Goal: Task Accomplishment & Management: Manage account settings

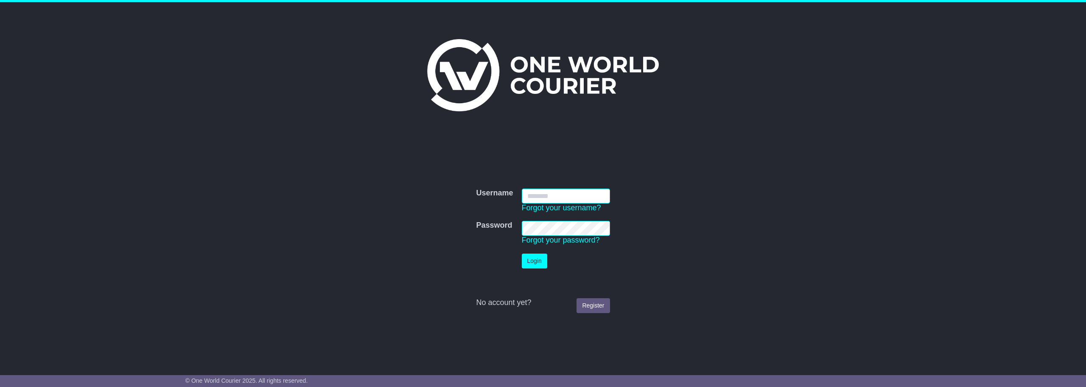
type input "**********"
click at [538, 261] on button "Login" at bounding box center [534, 260] width 25 height 15
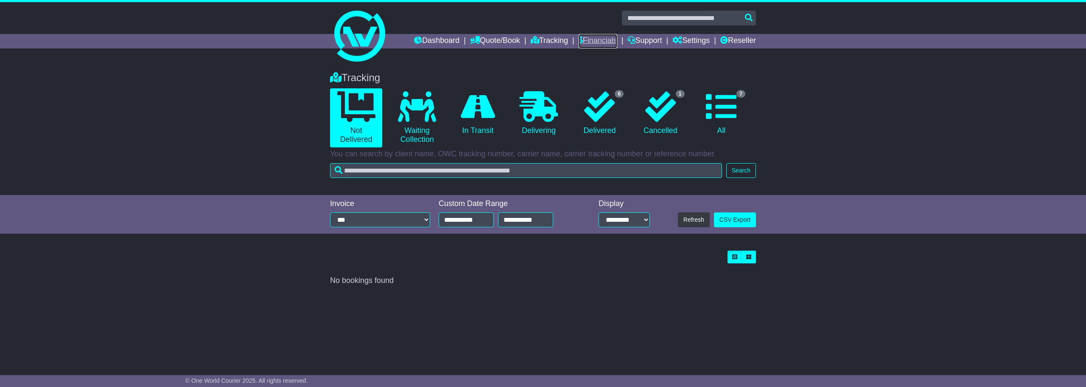
click at [595, 39] on link "Financials" at bounding box center [598, 41] width 39 height 14
